Goal: Find specific page/section: Find specific page/section

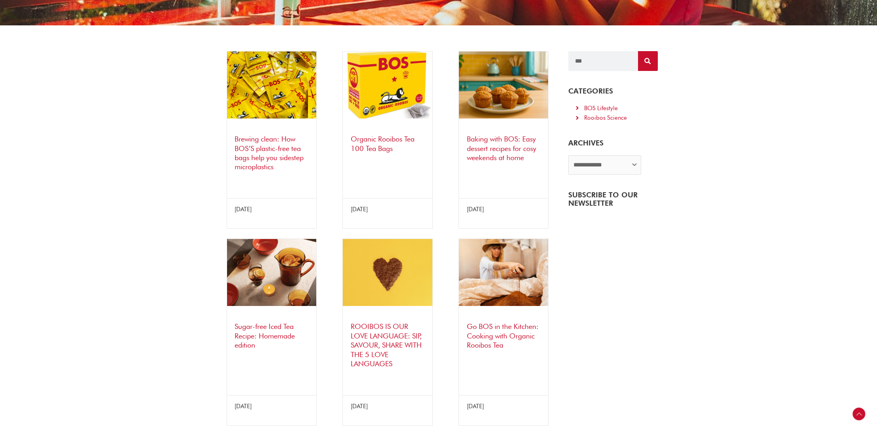
scroll to position [159, 0]
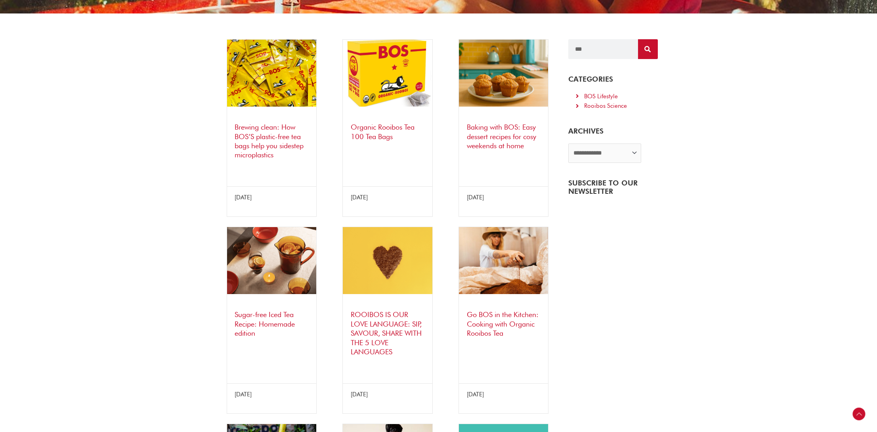
click at [511, 75] on img at bounding box center [504, 73] width 90 height 67
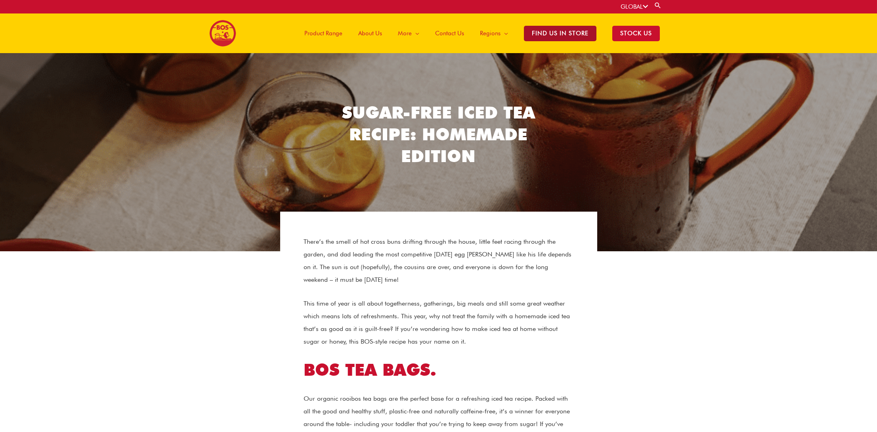
click at [570, 30] on span "Find Us in Store" at bounding box center [560, 33] width 73 height 15
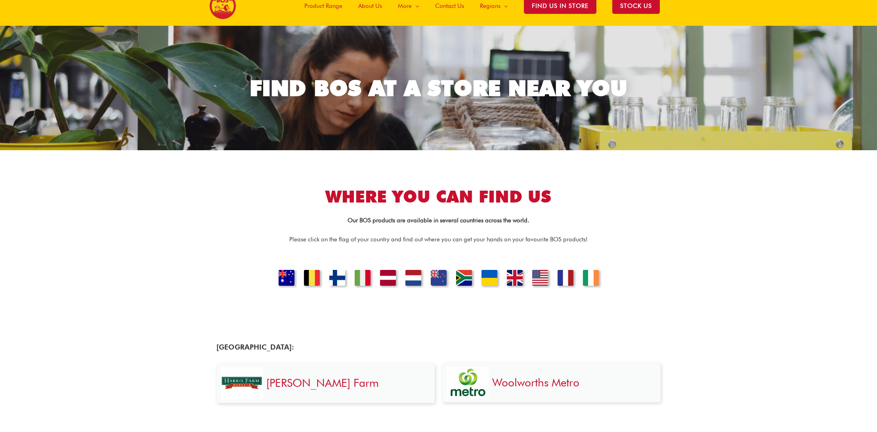
scroll to position [40, 0]
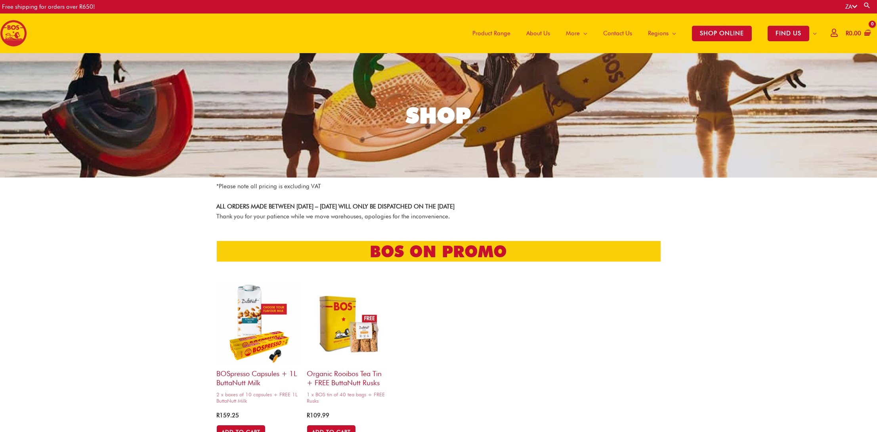
click at [850, 5] on link "ZA" at bounding box center [852, 6] width 12 height 7
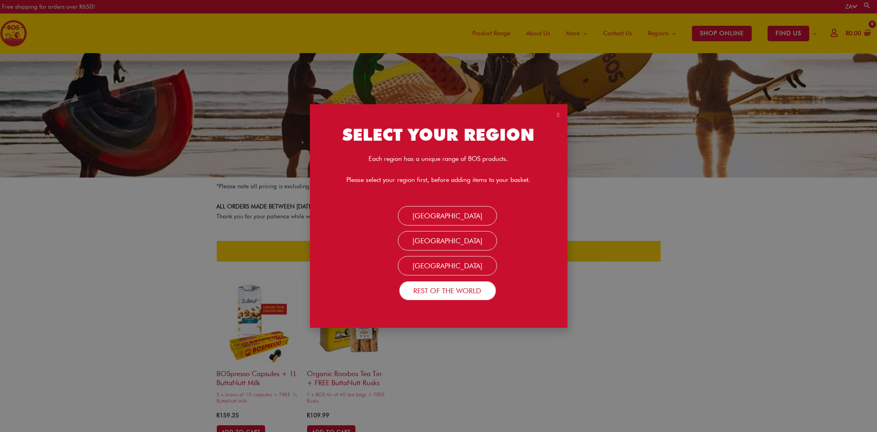
click at [444, 288] on link "Rest Of the World" at bounding box center [447, 290] width 97 height 19
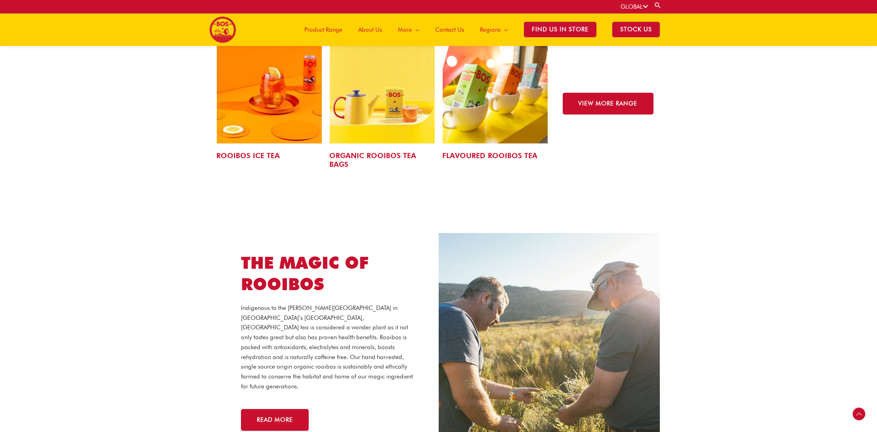
scroll to position [1269, 0]
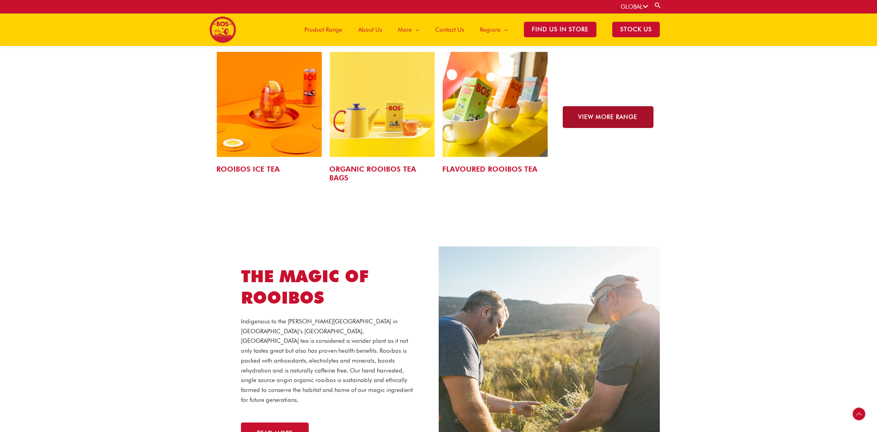
click at [624, 114] on span "VIEW MORE RANGE" at bounding box center [608, 117] width 59 height 6
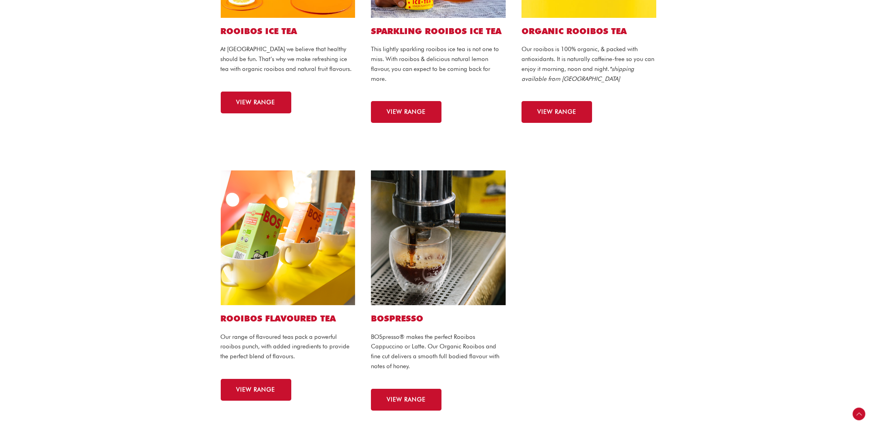
scroll to position [515, 0]
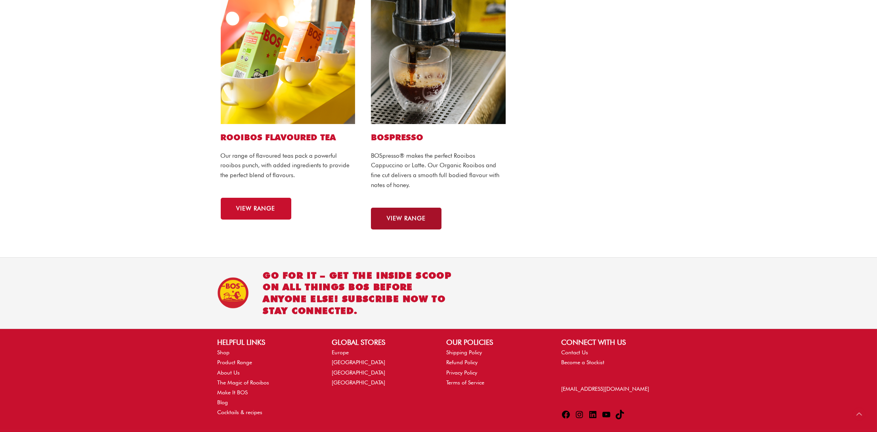
click at [414, 216] on span "VIEW RANGE" at bounding box center [406, 219] width 39 height 6
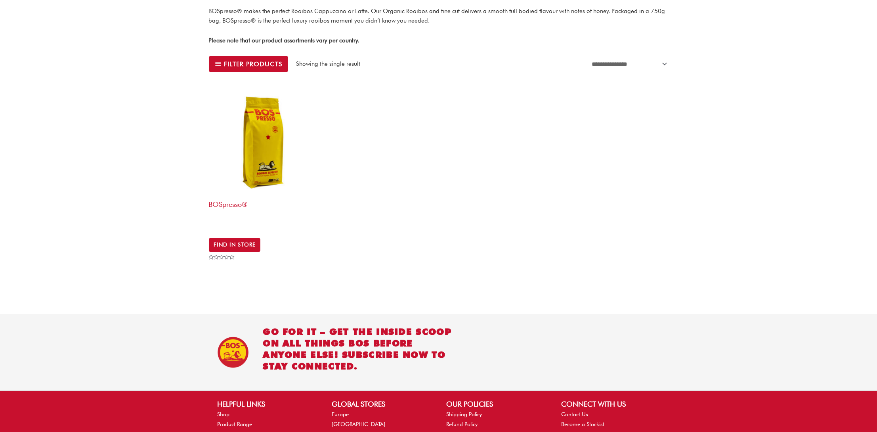
scroll to position [159, 0]
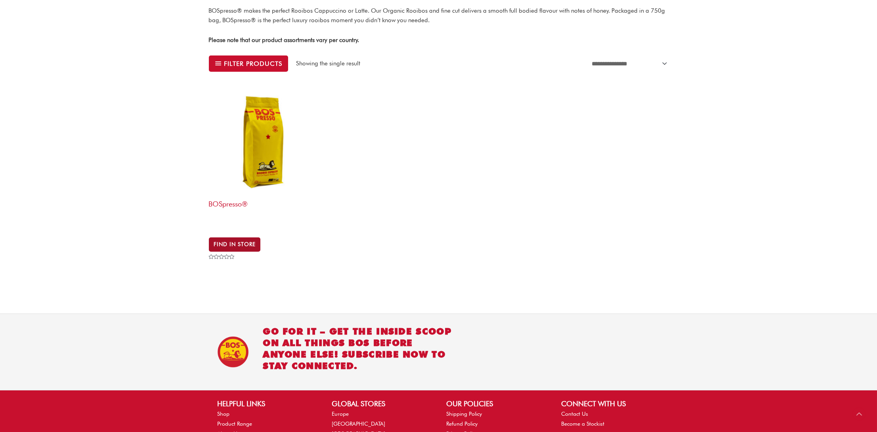
click at [245, 237] on link "Find in Store" at bounding box center [235, 244] width 52 height 14
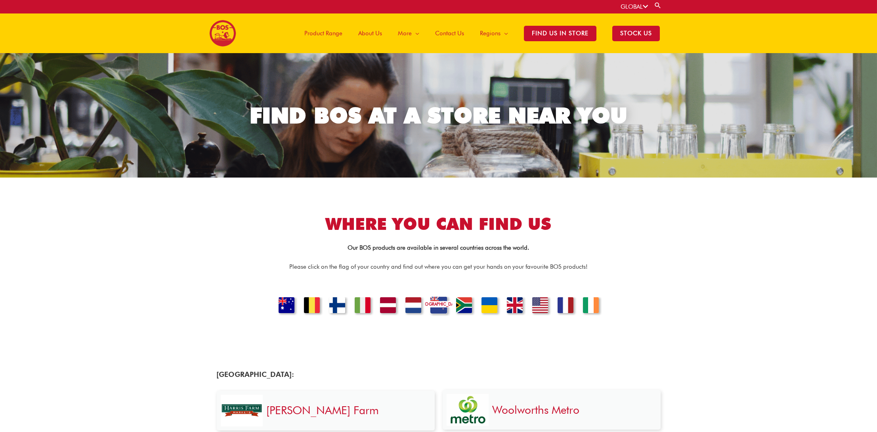
click at [437, 305] on link "NEW ZEALAND" at bounding box center [438, 306] width 27 height 19
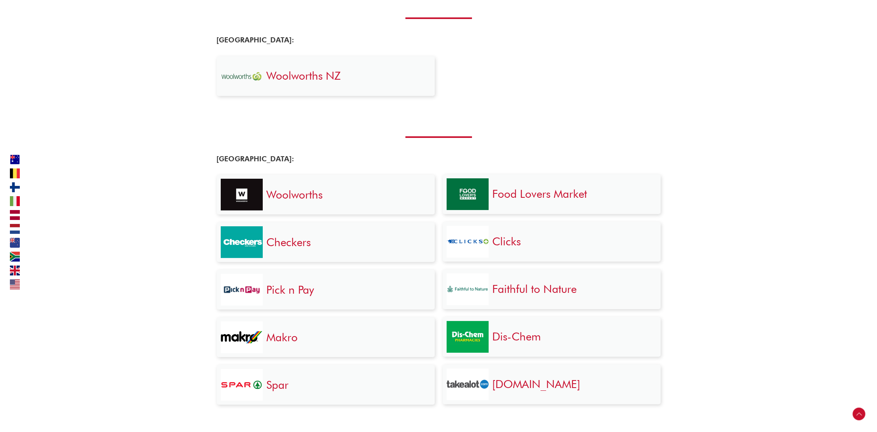
scroll to position [1208, 0]
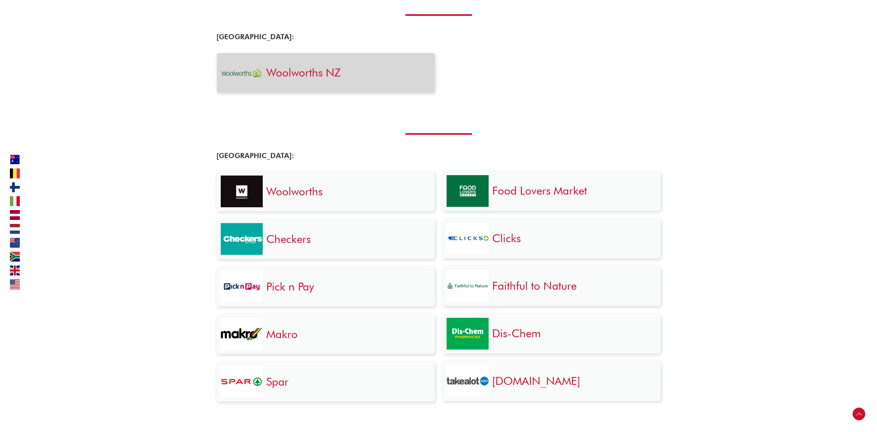
click at [300, 67] on link "Woolworths NZ" at bounding box center [304, 72] width 75 height 13
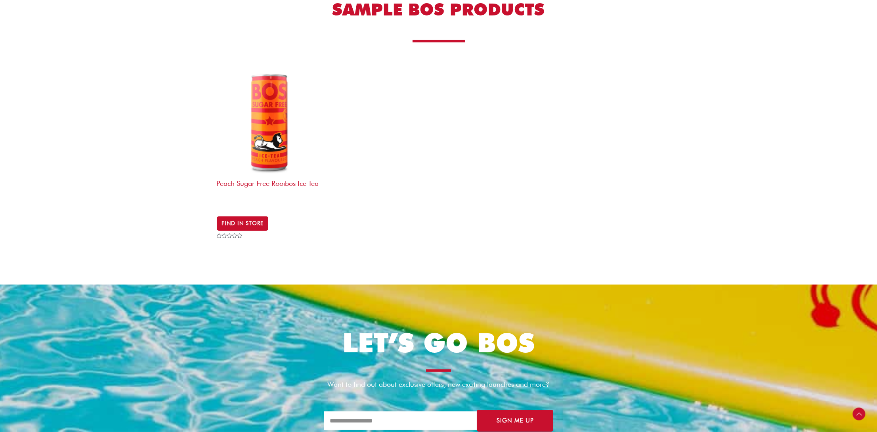
scroll to position [1863, 0]
